Goal: Information Seeking & Learning: Learn about a topic

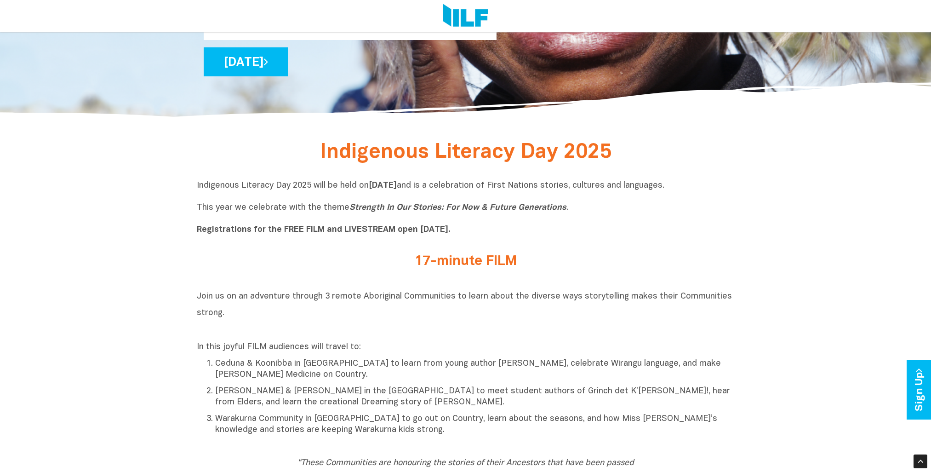
scroll to position [276, 0]
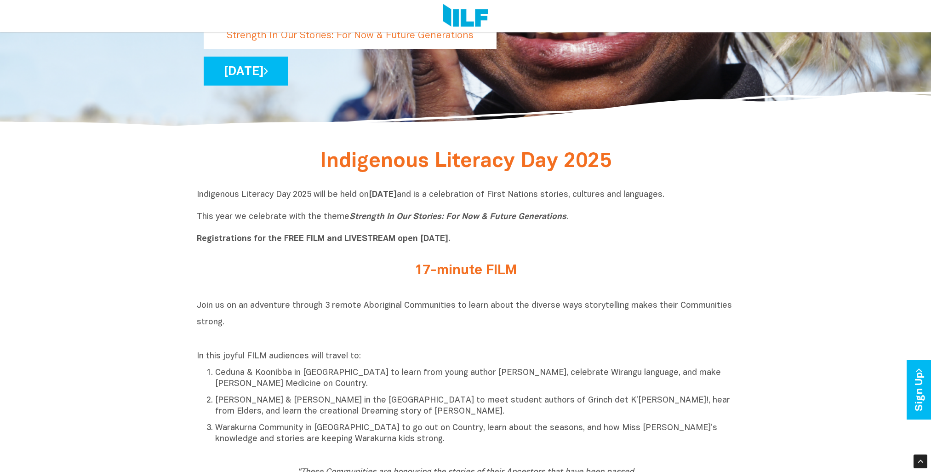
click at [352, 220] on icon "Strength In Our Stories: For Now & Future Generations" at bounding box center [458, 217] width 217 height 8
drag, startPoint x: 347, startPoint y: 216, endPoint x: 572, endPoint y: 219, distance: 224.9
click at [572, 219] on p "Indigenous Literacy Day 2025 will be held on Wednesday 3 September and is a cel…" at bounding box center [466, 217] width 538 height 55
copy p "Strength In Our Stories: For Now & Future Generations ."
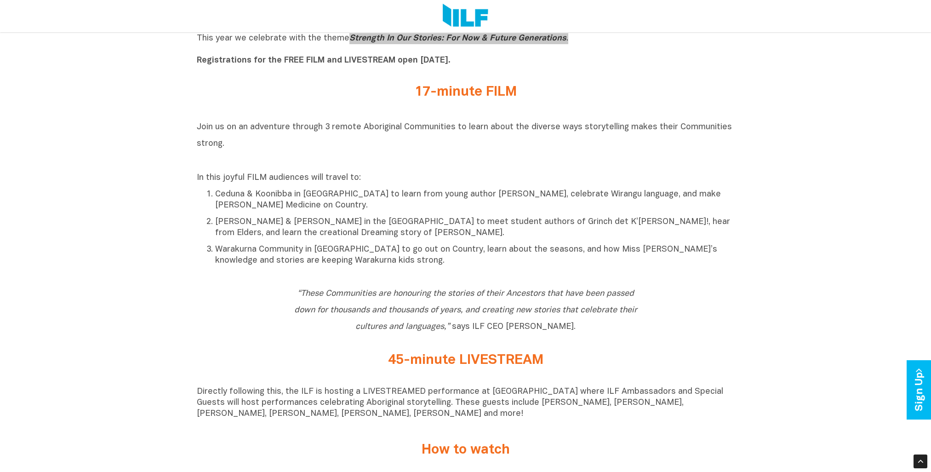
scroll to position [460, 0]
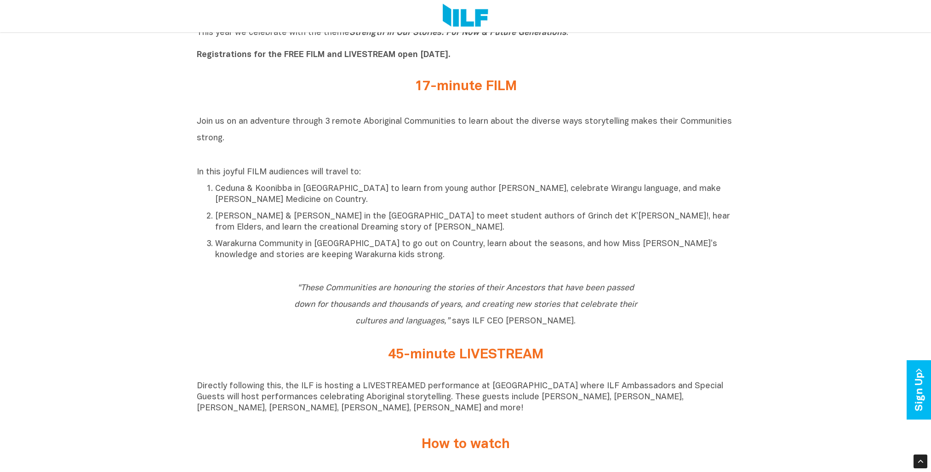
click at [203, 178] on p "In this joyful FILM audiences will travel to:" at bounding box center [466, 172] width 538 height 11
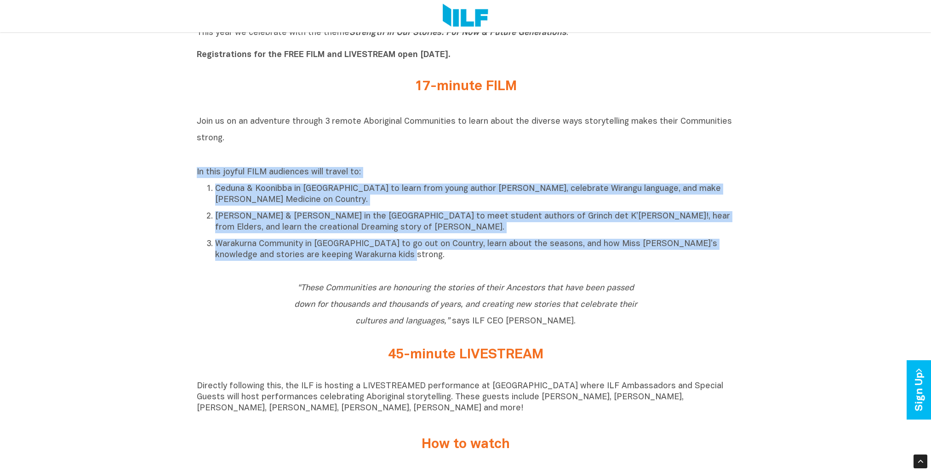
drag, startPoint x: 197, startPoint y: 175, endPoint x: 457, endPoint y: 255, distance: 271.9
click at [457, 255] on div "In this joyful FILM audiences will travel to: Ceduna & Koonibba in South Austra…" at bounding box center [466, 214] width 538 height 94
copy div "In this joyful FILM audiences will travel to: Ceduna & Koonibba in South Austra…"
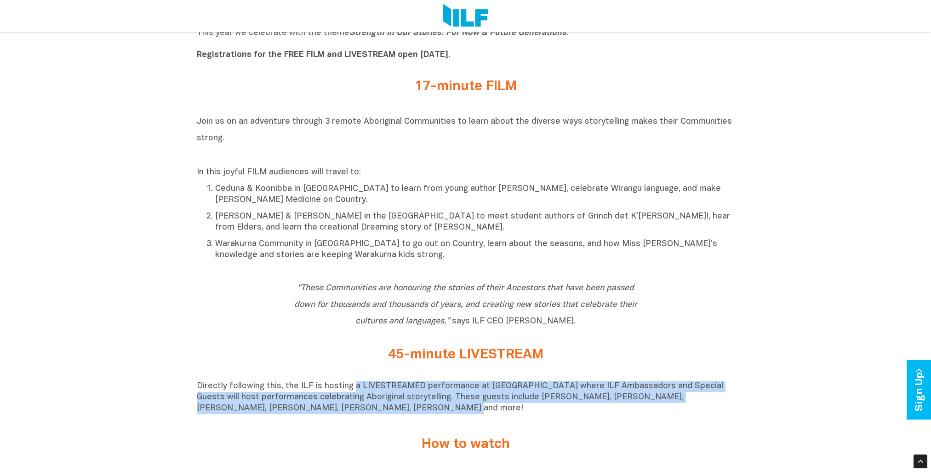
drag, startPoint x: 353, startPoint y: 391, endPoint x: 403, endPoint y: 409, distance: 53.4
click at [403, 409] on p "Directly following this, the ILF is hosting a LIVESTREAMED performance at [GEOG…" at bounding box center [466, 397] width 538 height 33
copy p "a LIVESTREAMED performance at Sydney Opera House where ILF Ambassadors and Spec…"
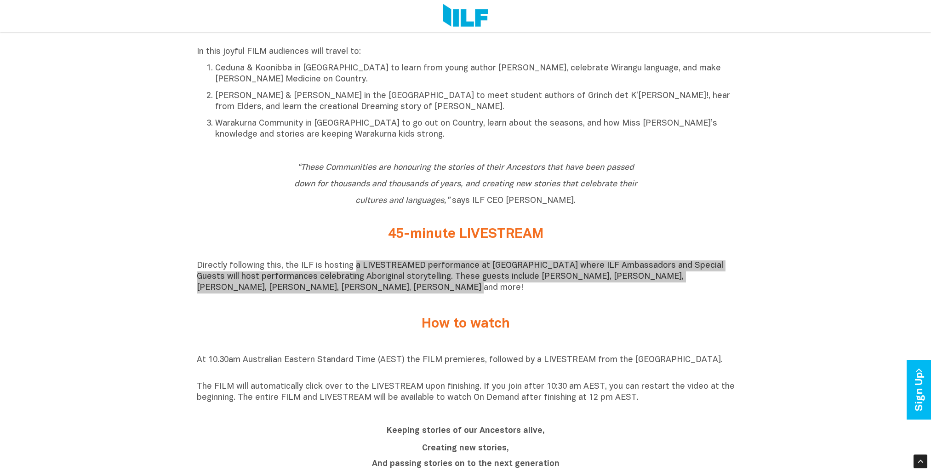
scroll to position [690, 0]
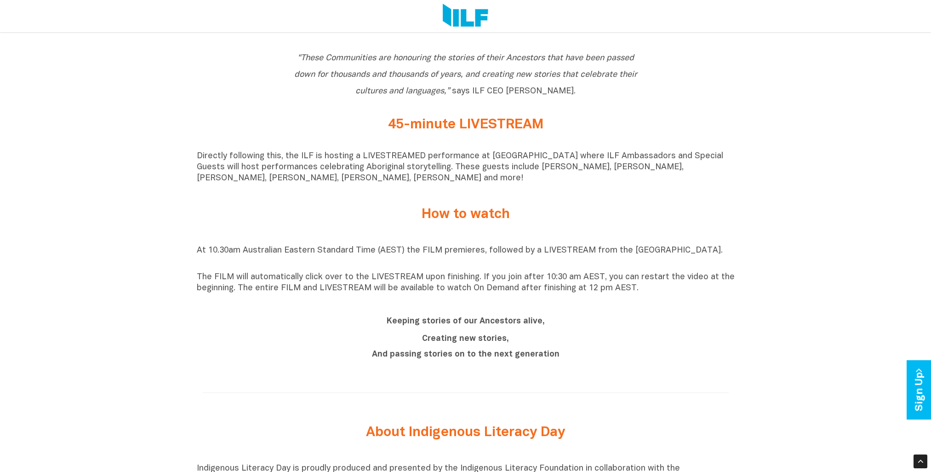
click at [299, 321] on h2 "Keeping stories of our Ancestors alive," at bounding box center [465, 320] width 345 height 17
drag, startPoint x: 239, startPoint y: 293, endPoint x: 631, endPoint y: 299, distance: 391.5
click at [631, 299] on div "At 10.30am Australian Eastern Standard Time (AEST) the FILM premieres, followed…" at bounding box center [466, 270] width 538 height 58
copy p "The entire FILM and LIVESTREAM will be available to watch On Demand after finis…"
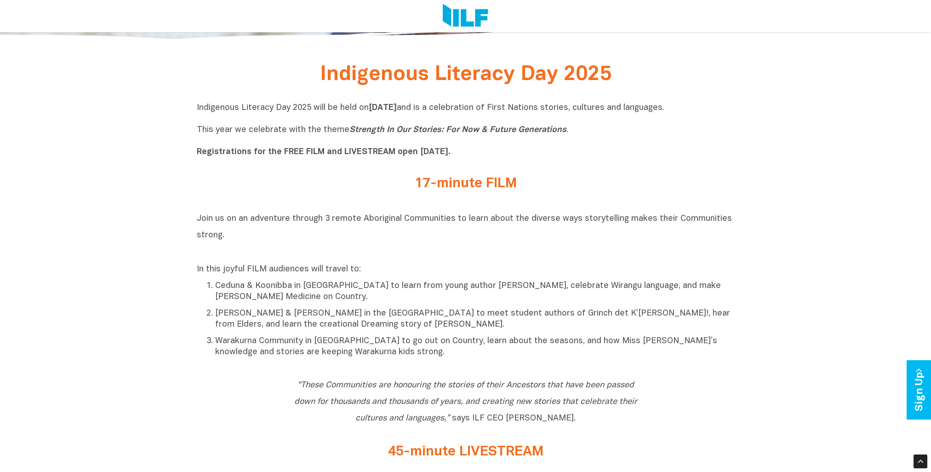
scroll to position [373, 0]
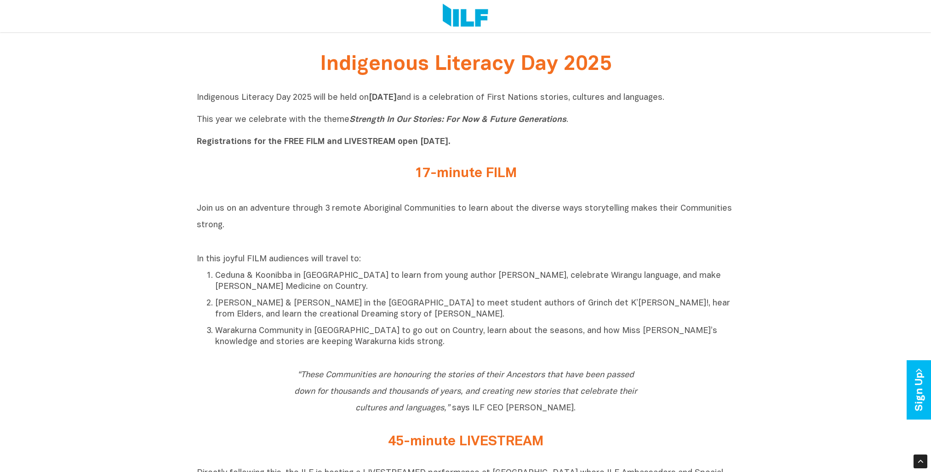
click at [317, 142] on b "Registrations for the FREE FILM and LIVESTREAM open [DATE]." at bounding box center [324, 142] width 254 height 8
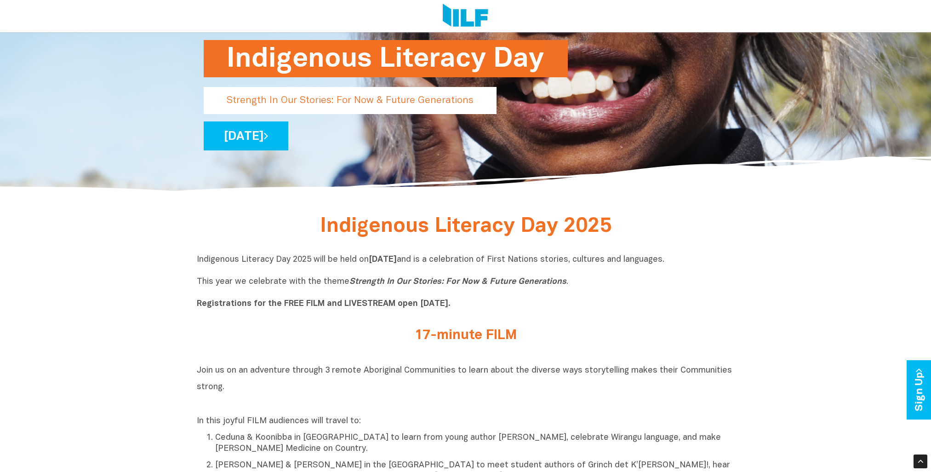
scroll to position [97, 0]
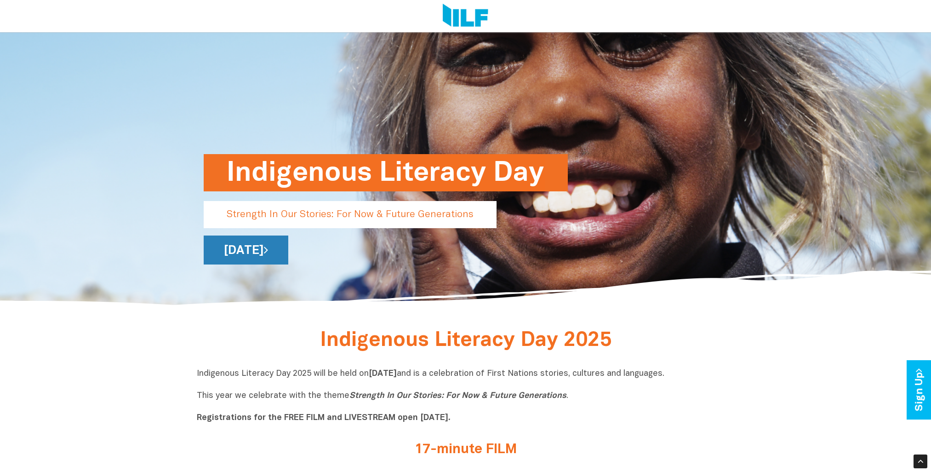
click at [288, 254] on link "[DATE]" at bounding box center [246, 250] width 85 height 29
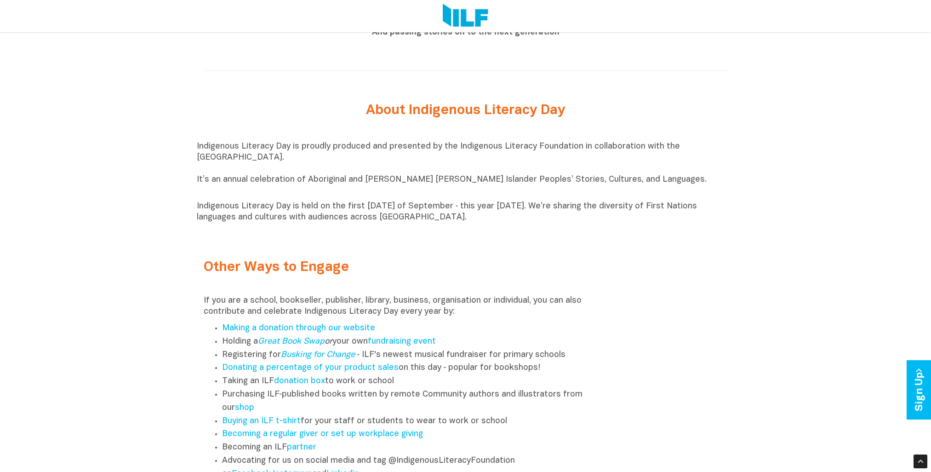
scroll to position [736, 0]
